Goal: Complete application form

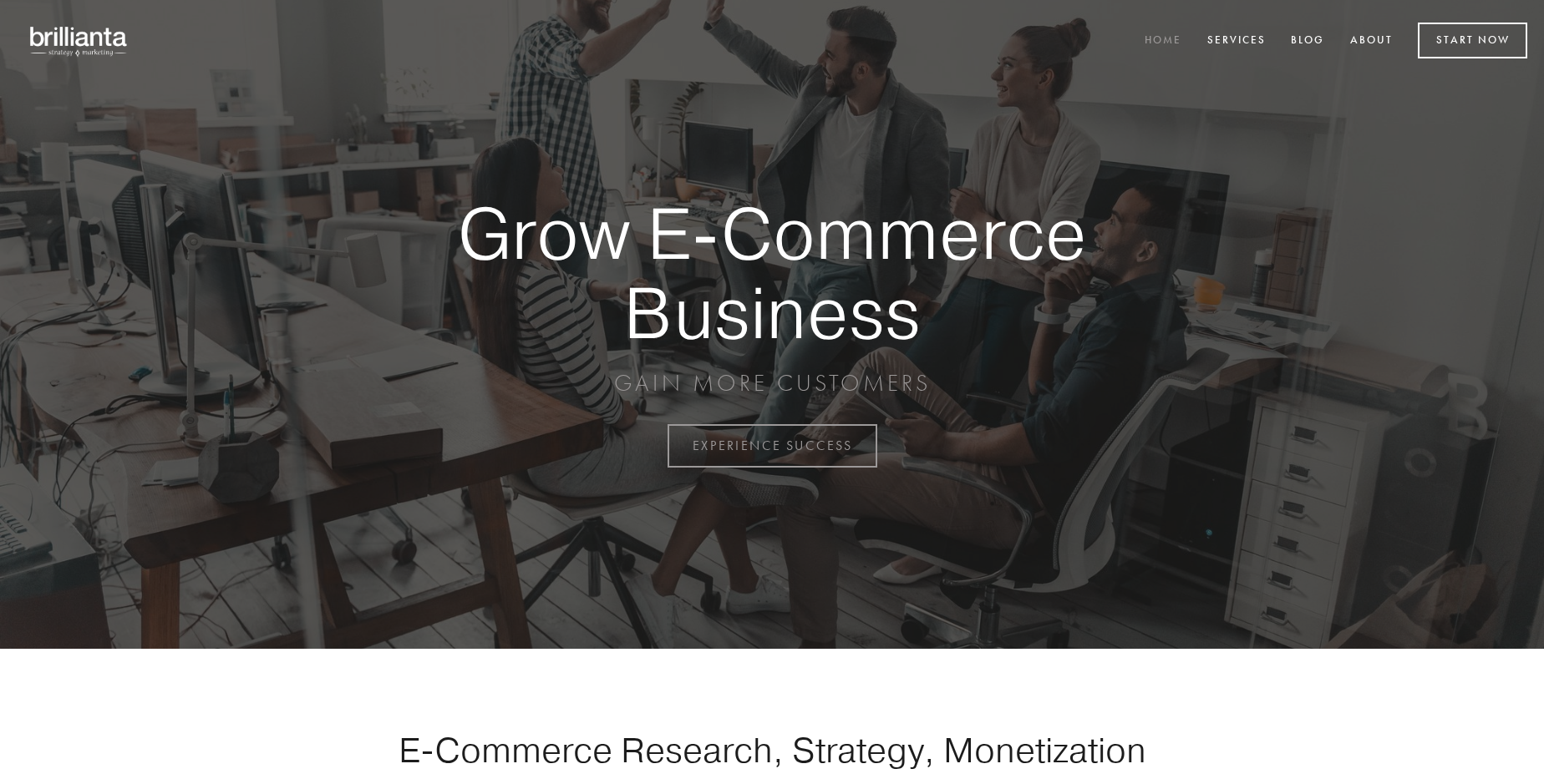
scroll to position [4378, 0]
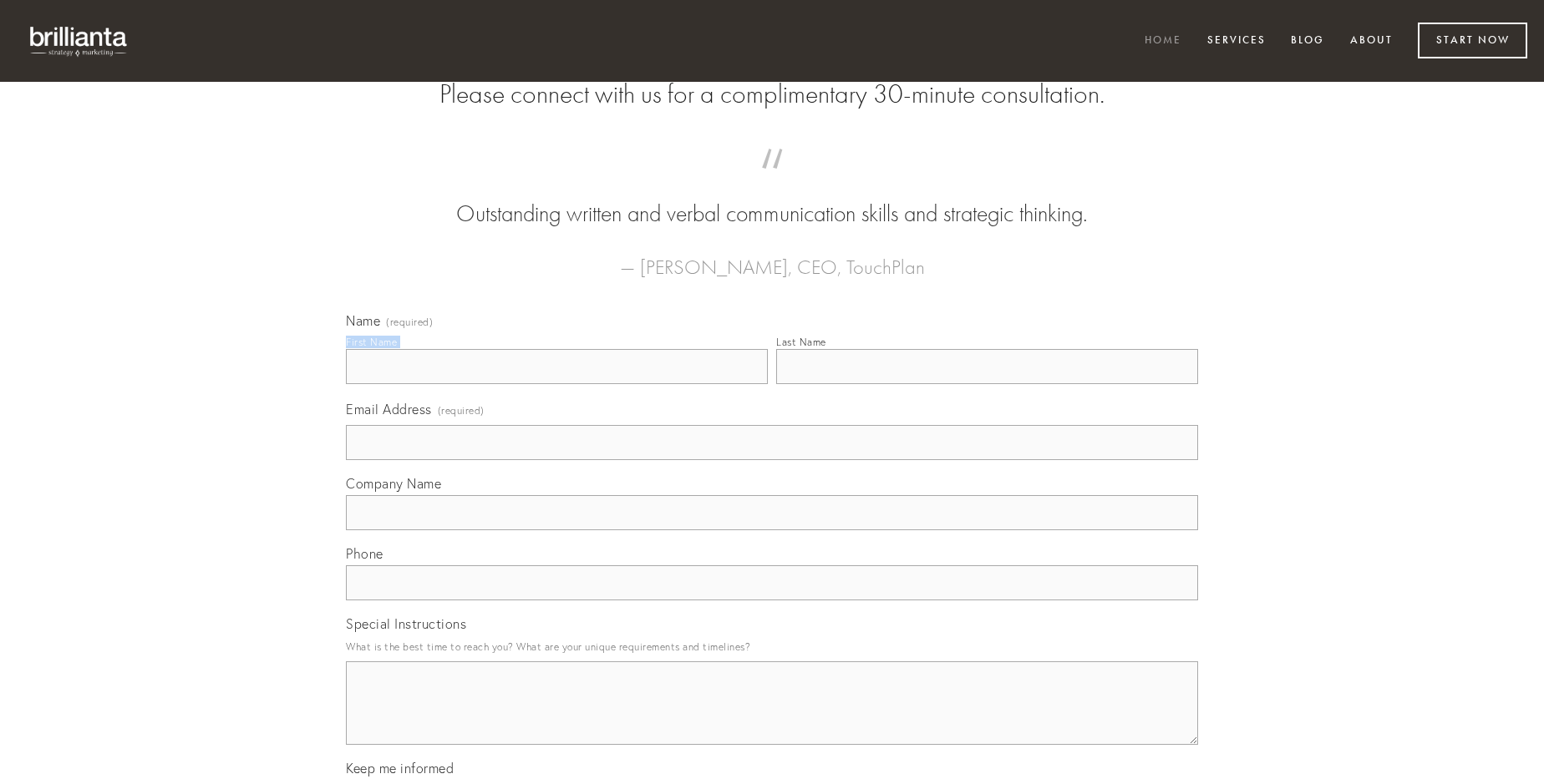
type input "[PERSON_NAME]"
click at [987, 384] on input "Last Name" at bounding box center [987, 366] width 422 height 35
type input "[PERSON_NAME]"
click at [772, 460] on input "Email Address (required)" at bounding box center [772, 442] width 852 height 35
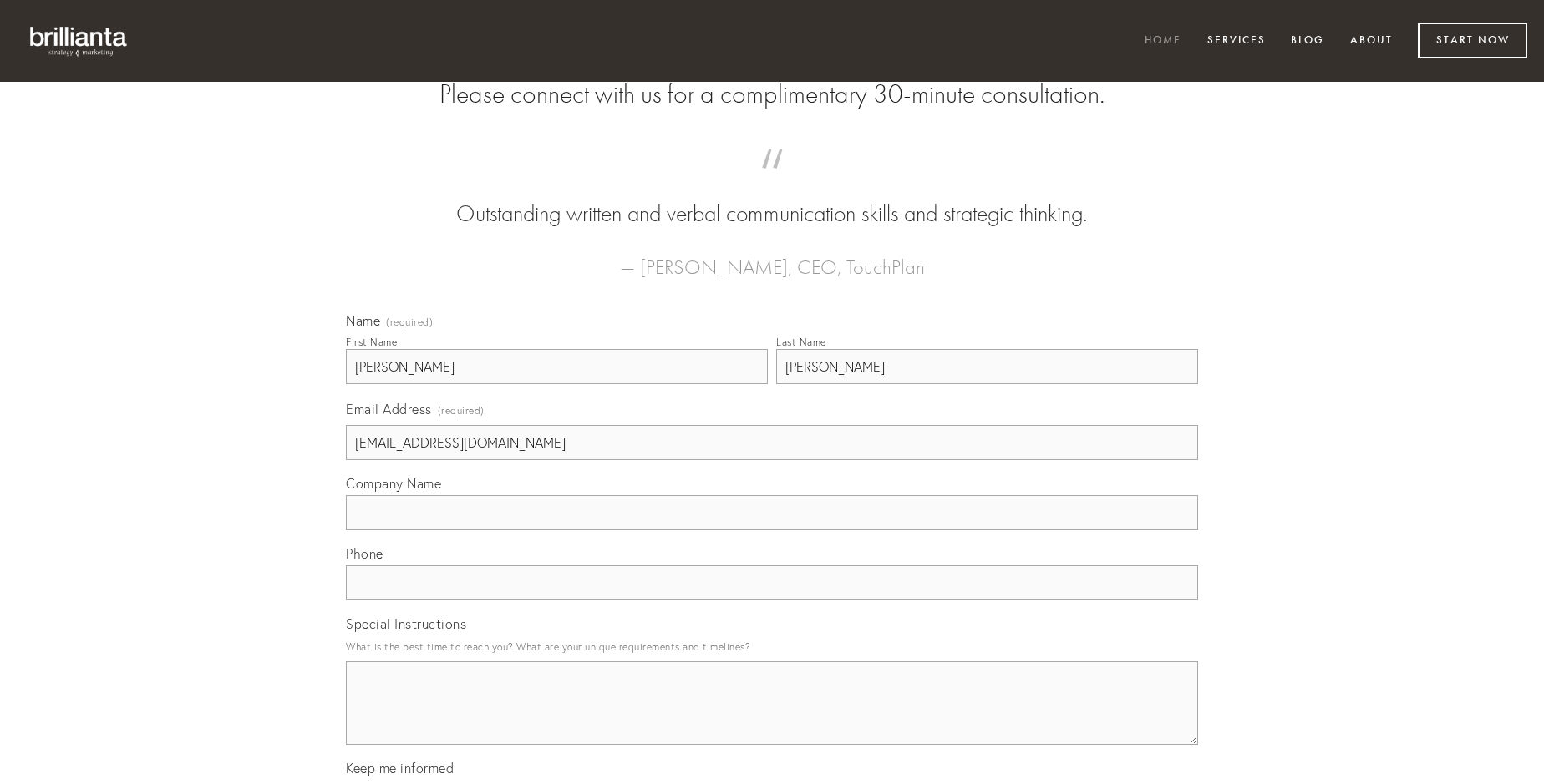
type input "[EMAIL_ADDRESS][DOMAIN_NAME]"
click at [772, 531] on input "Company Name" at bounding box center [772, 512] width 852 height 35
type input "attonbitus"
click at [772, 601] on input "text" at bounding box center [772, 583] width 852 height 35
click at [772, 718] on textarea "Special Instructions" at bounding box center [772, 703] width 852 height 84
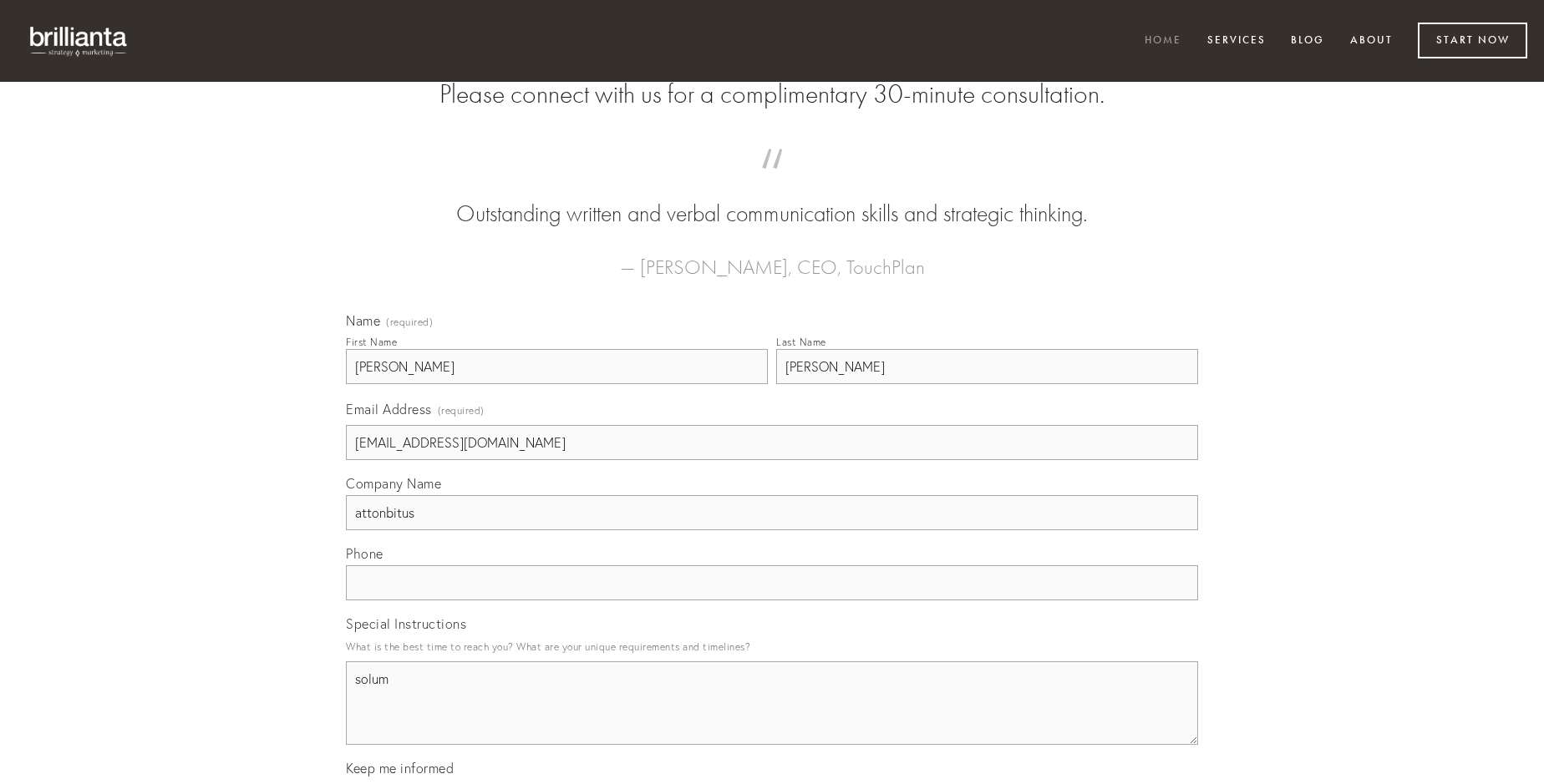
type textarea "solum"
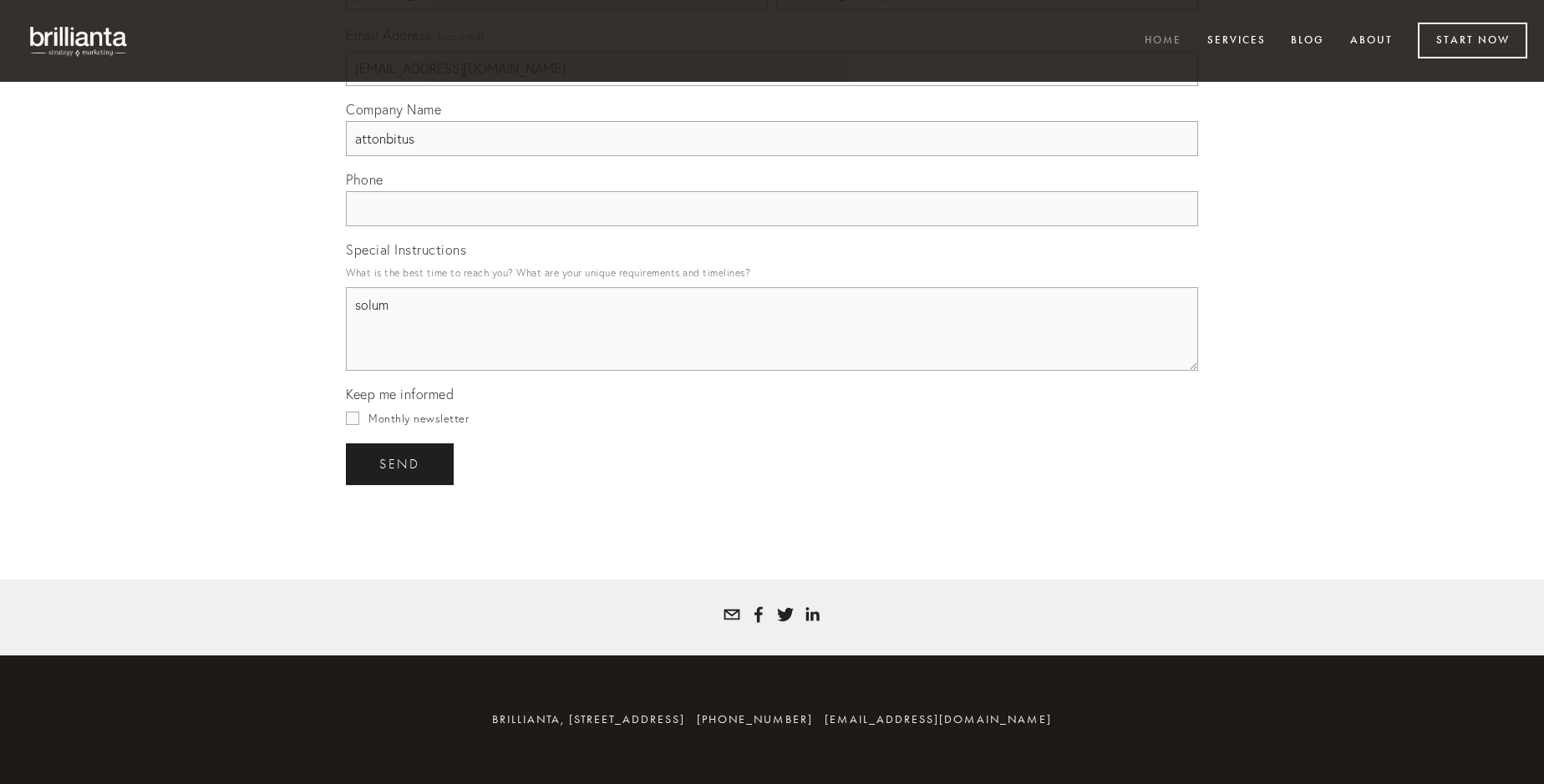
click at [401, 463] on span "send" at bounding box center [399, 464] width 41 height 15
